Goal: Complete application form: Complete application form

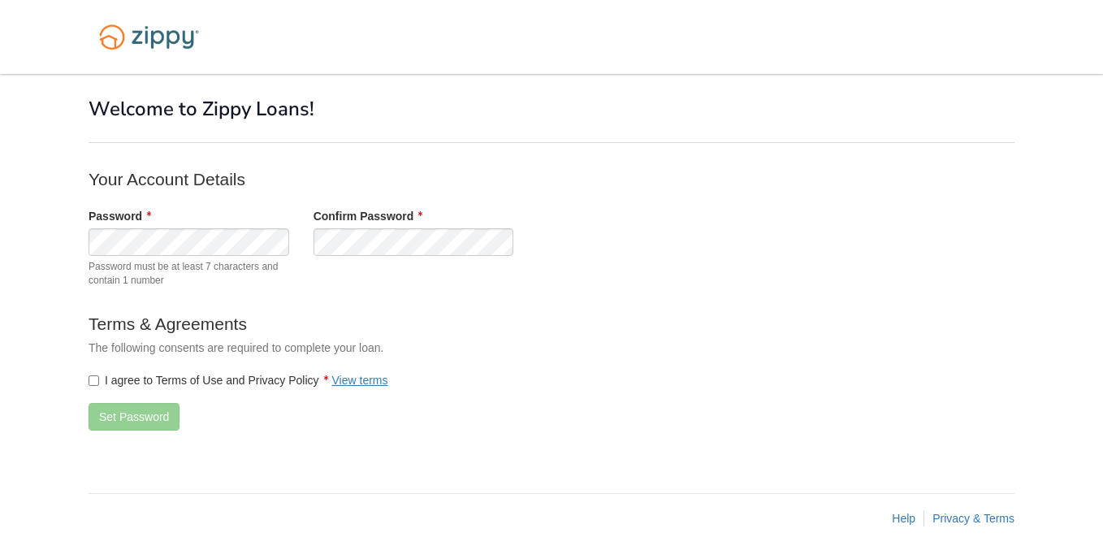
click at [258, 286] on span "Password must be at least 7 characters and contain 1 number" at bounding box center [189, 274] width 201 height 28
click at [99, 375] on label "I agree to Terms of Use and Privacy Policy View terms" at bounding box center [239, 380] width 300 height 16
click at [155, 418] on button "Set Password" at bounding box center [134, 417] width 91 height 28
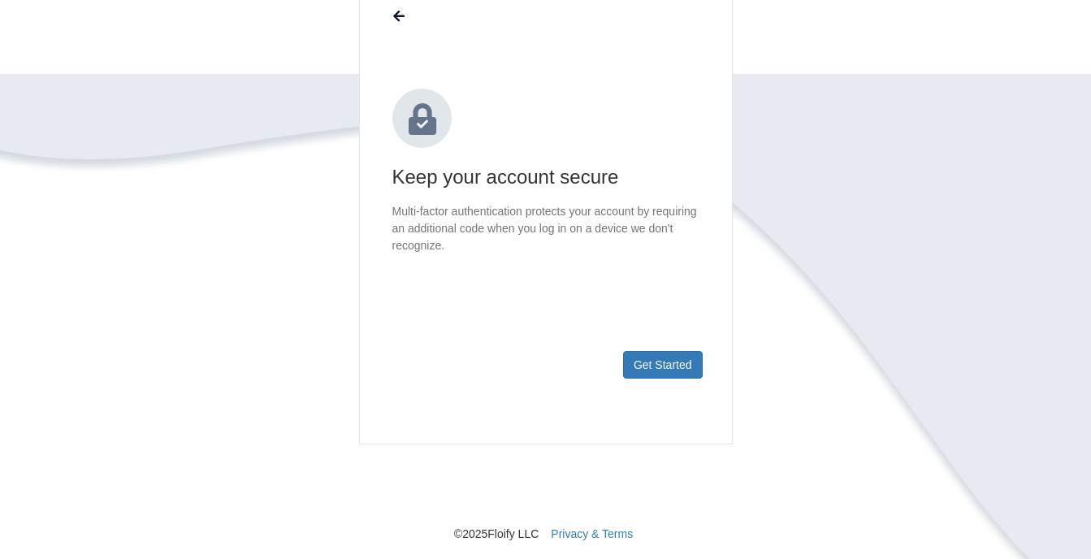
scroll to position [219, 0]
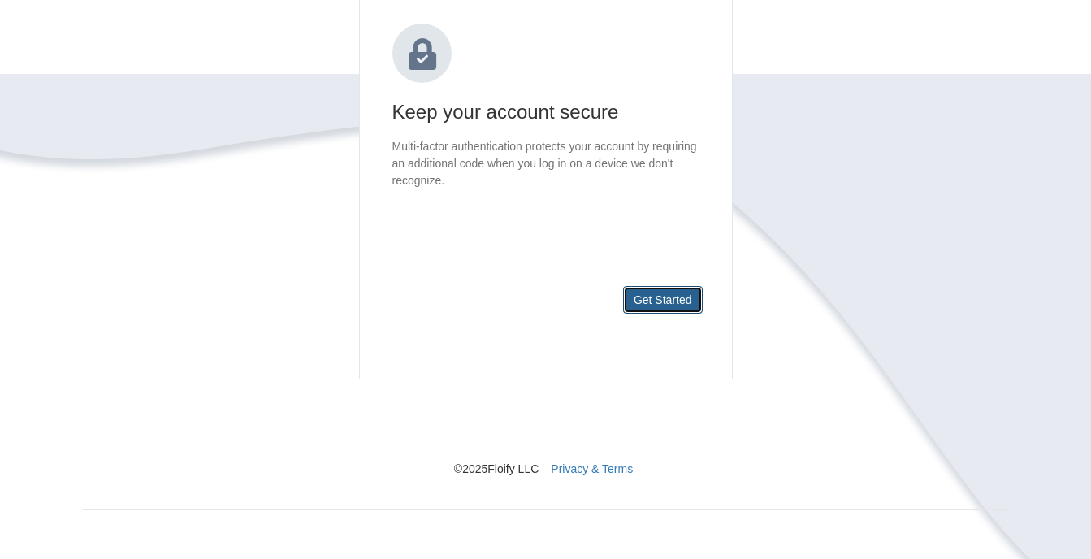
click at [684, 311] on button "Get Started" at bounding box center [663, 300] width 80 height 28
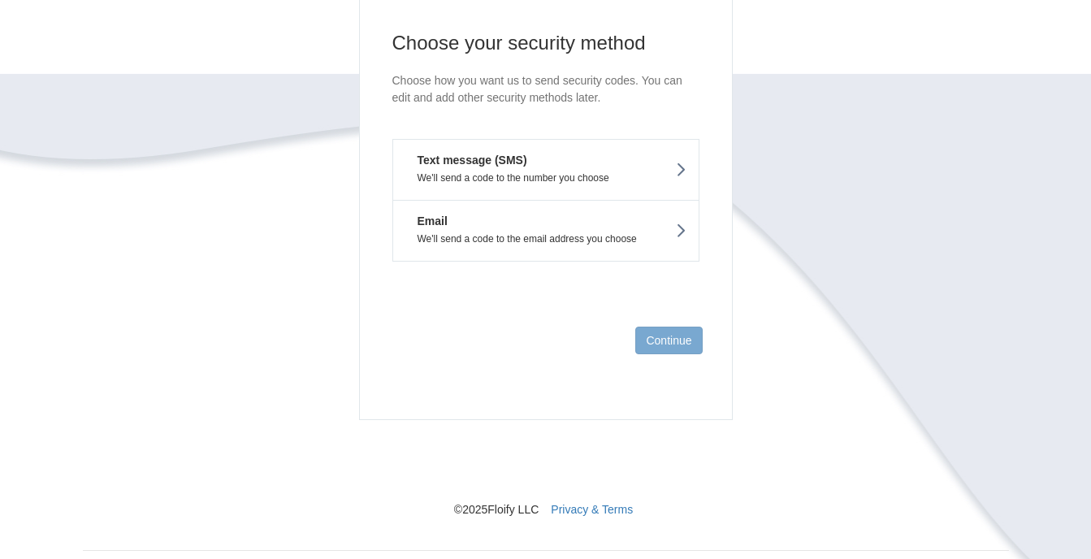
scroll to position [174, 0]
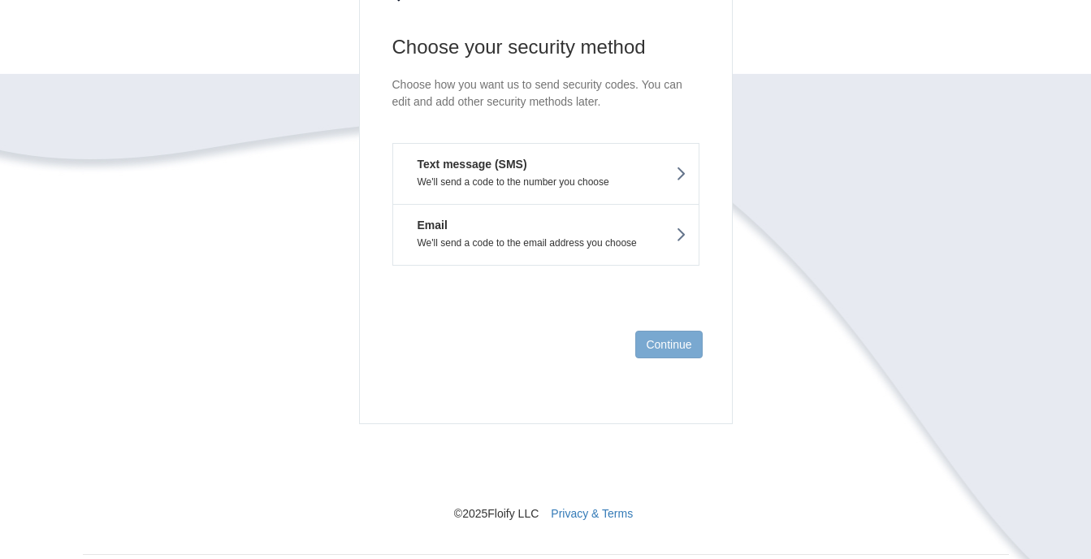
click at [639, 175] on button "Text message (SMS) We'll send a code to the number you choose" at bounding box center [545, 173] width 307 height 61
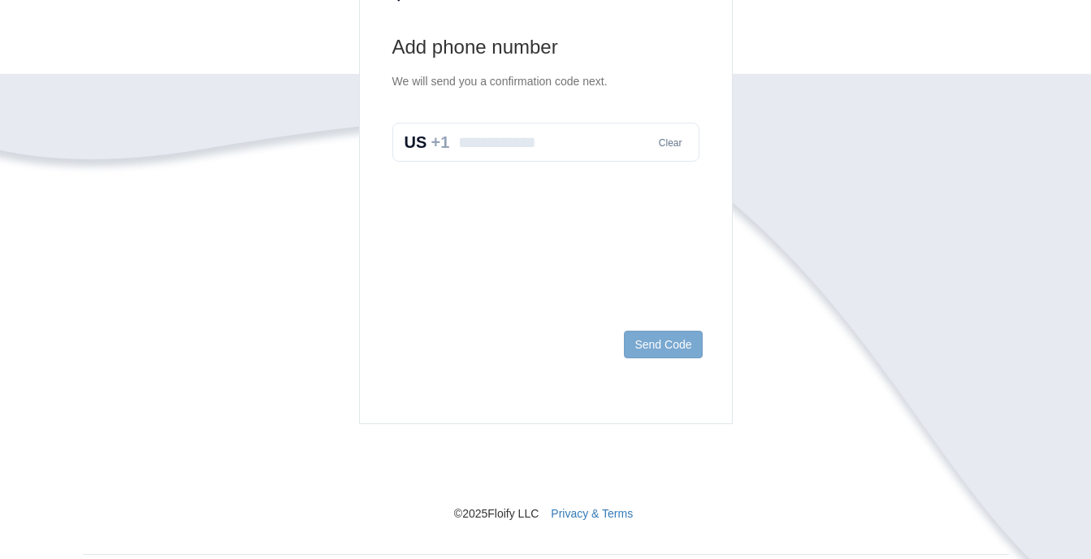
click at [538, 150] on input "text" at bounding box center [545, 142] width 307 height 39
type input "*"
type input "**********"
click at [667, 354] on button "Send Code" at bounding box center [663, 345] width 78 height 28
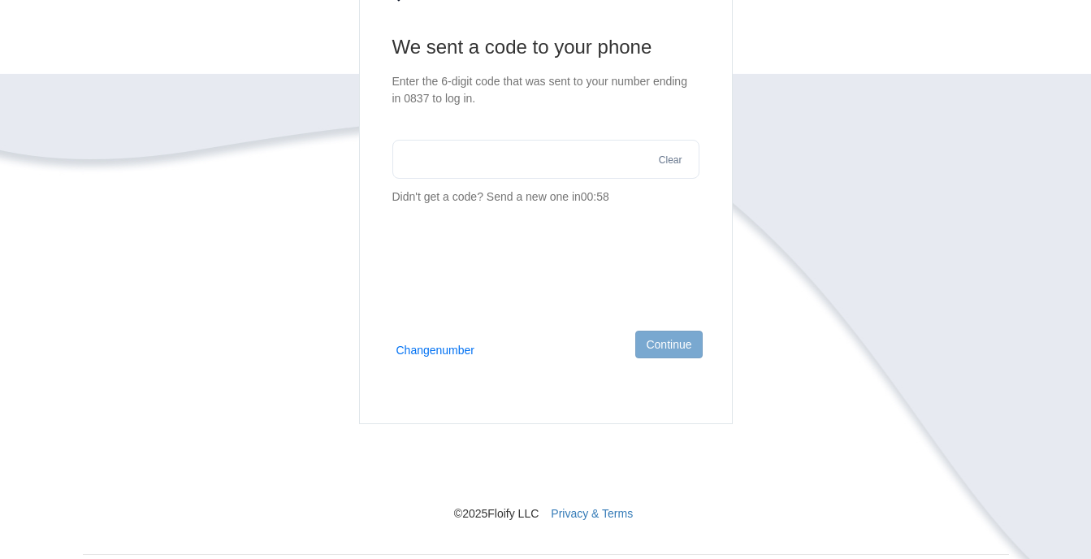
click at [551, 161] on input "text" at bounding box center [545, 159] width 307 height 39
type input "******"
click at [688, 325] on footer "Continue" at bounding box center [546, 371] width 372 height 106
click at [676, 353] on button "Continue" at bounding box center [668, 345] width 67 height 28
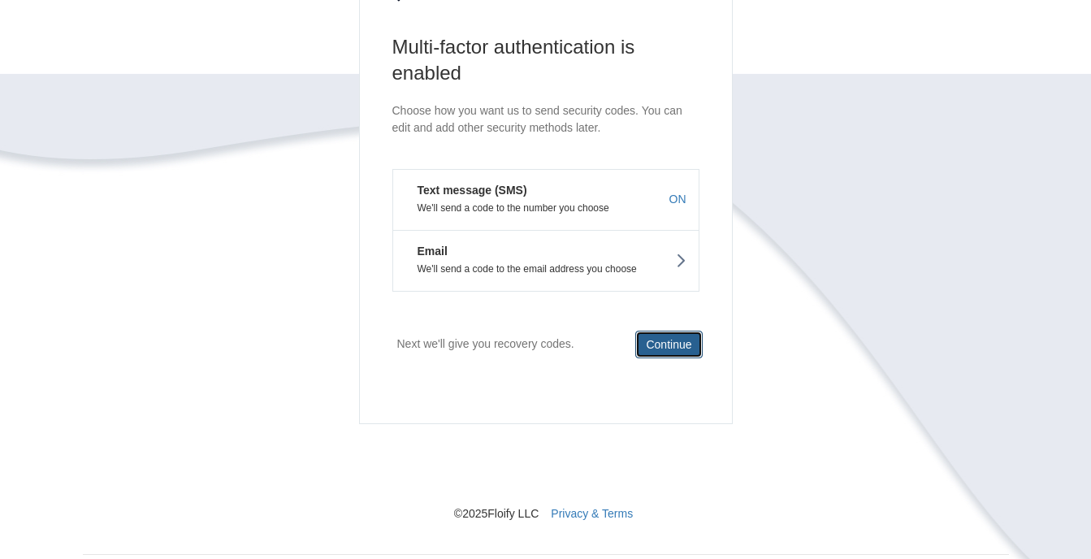
click at [678, 345] on button "Continue" at bounding box center [668, 345] width 67 height 28
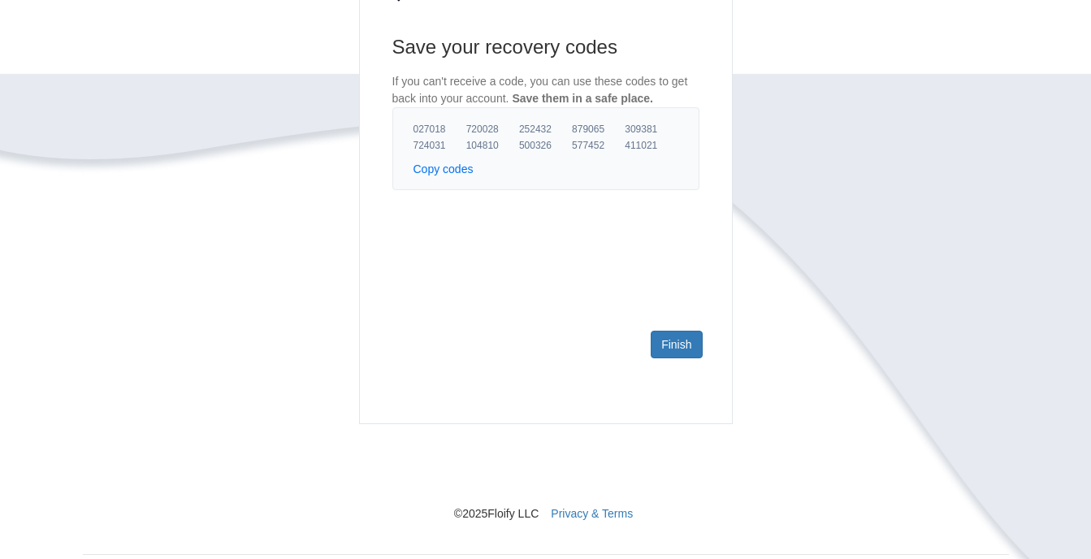
click at [454, 171] on button "Copy codes" at bounding box center [444, 169] width 60 height 16
click at [674, 349] on link "Finish" at bounding box center [676, 345] width 51 height 28
